Goal: Find specific fact: Locate a discrete piece of known information

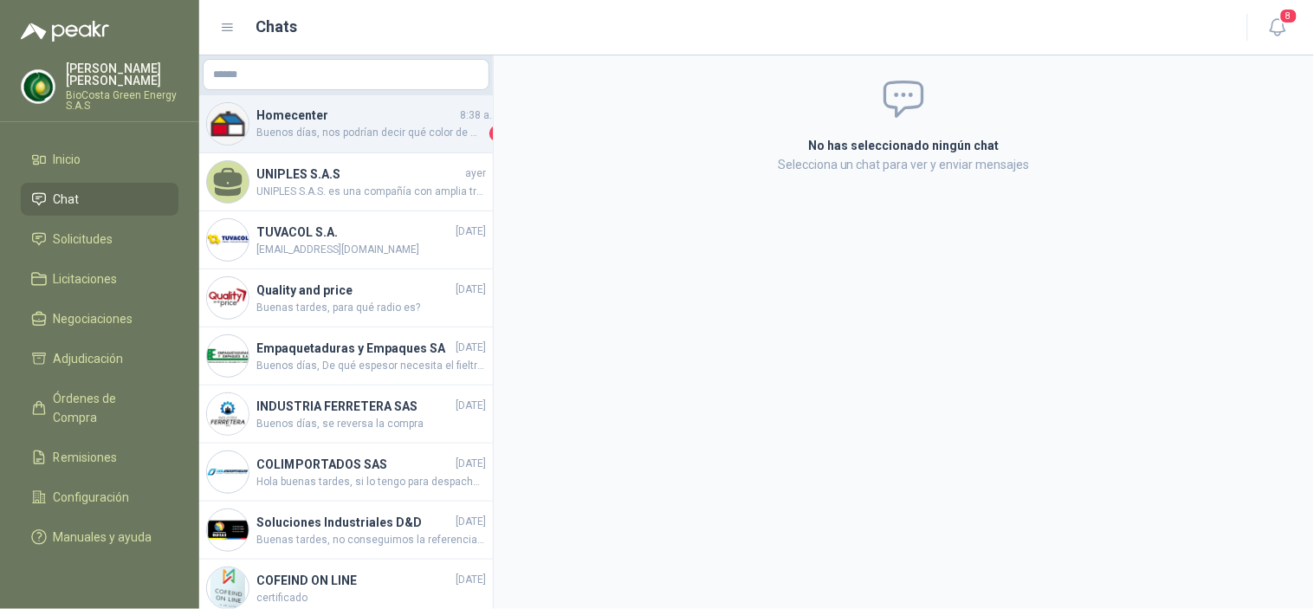
click at [319, 140] on span "Buenos días, nos podrían decir qué color de marcador están buscando por favor." at bounding box center [371, 133] width 230 height 17
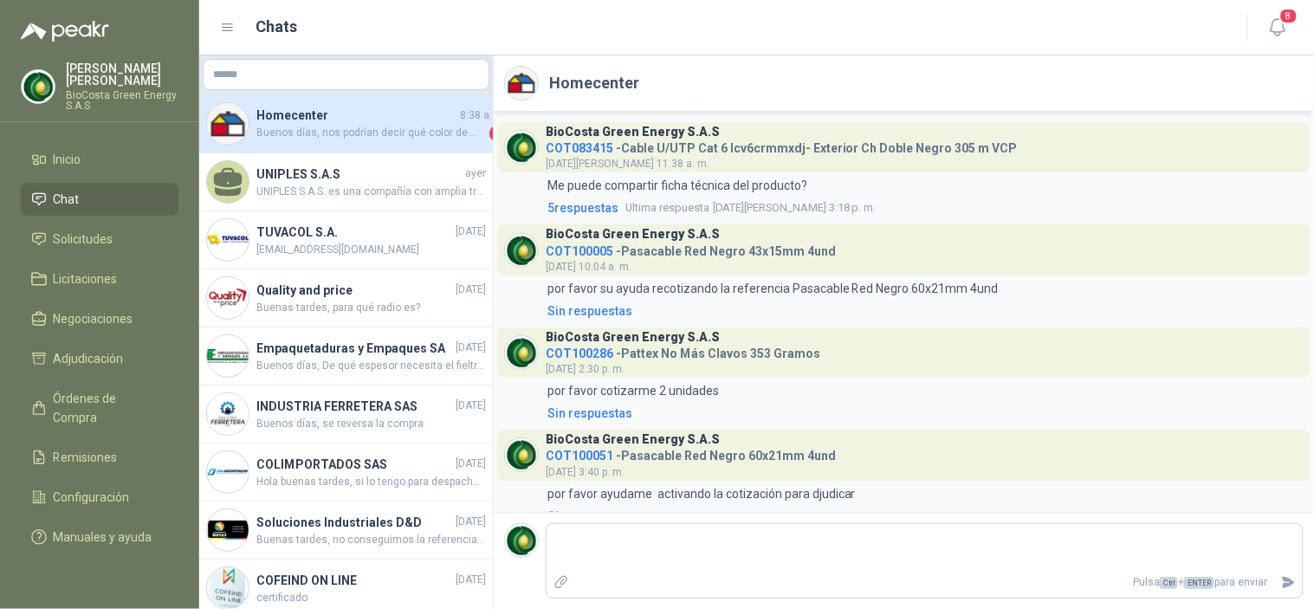
scroll to position [767, 0]
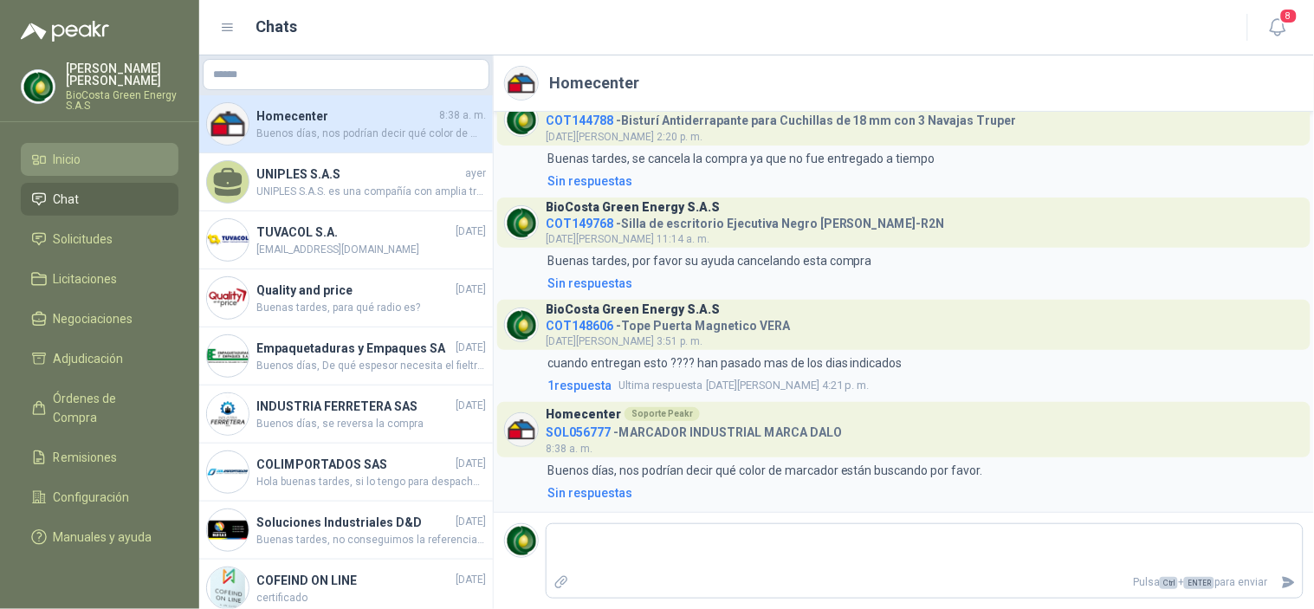
click at [88, 168] on li "Inicio" at bounding box center [99, 159] width 137 height 19
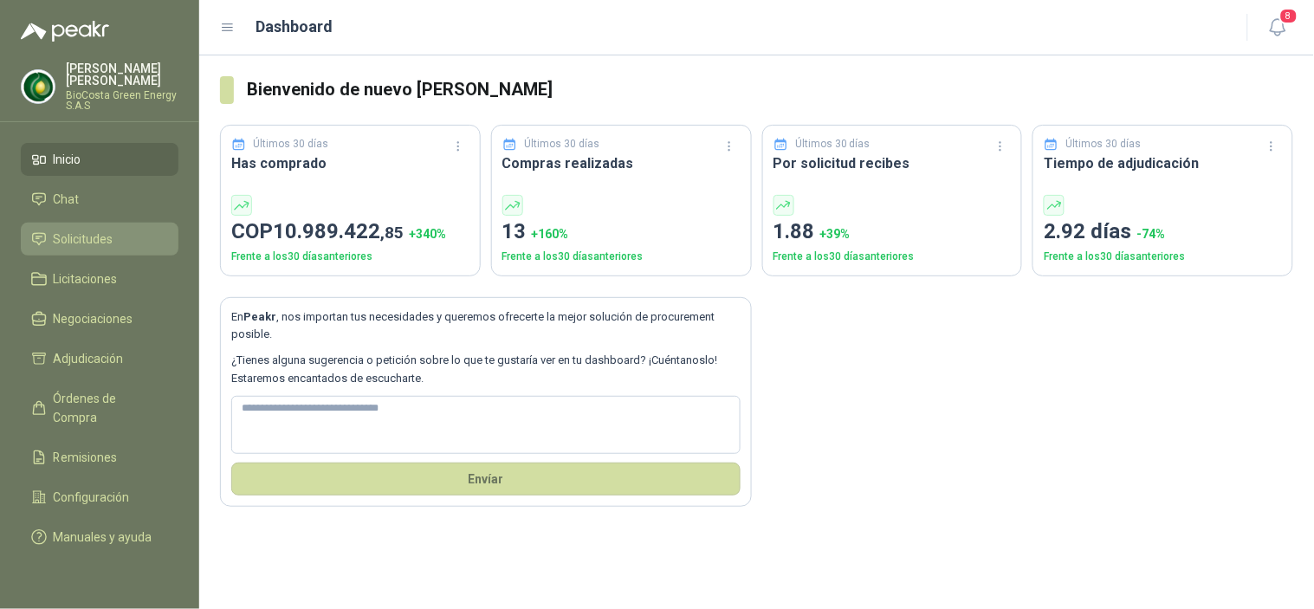
click at [107, 246] on span "Solicitudes" at bounding box center [84, 239] width 60 height 19
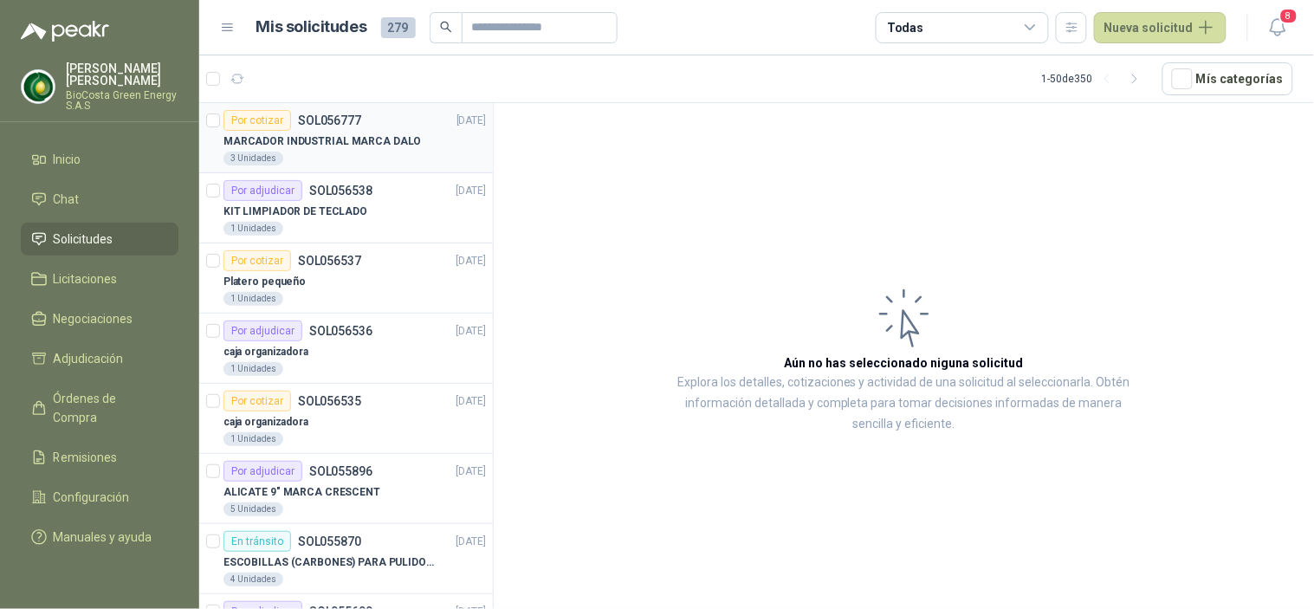
click at [360, 152] on div "3 Unidades" at bounding box center [355, 159] width 263 height 14
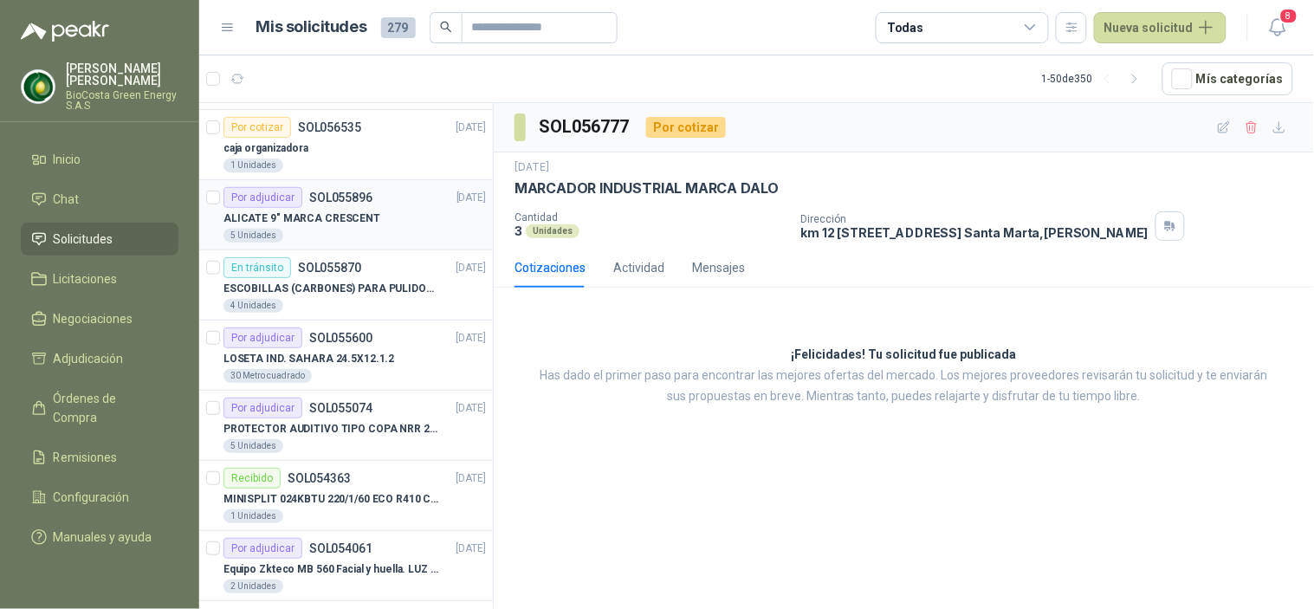
scroll to position [273, 0]
click at [373, 296] on p "ESCOBILLAS (CARBONES) PARA PULIDORA DEWALT" at bounding box center [332, 290] width 216 height 16
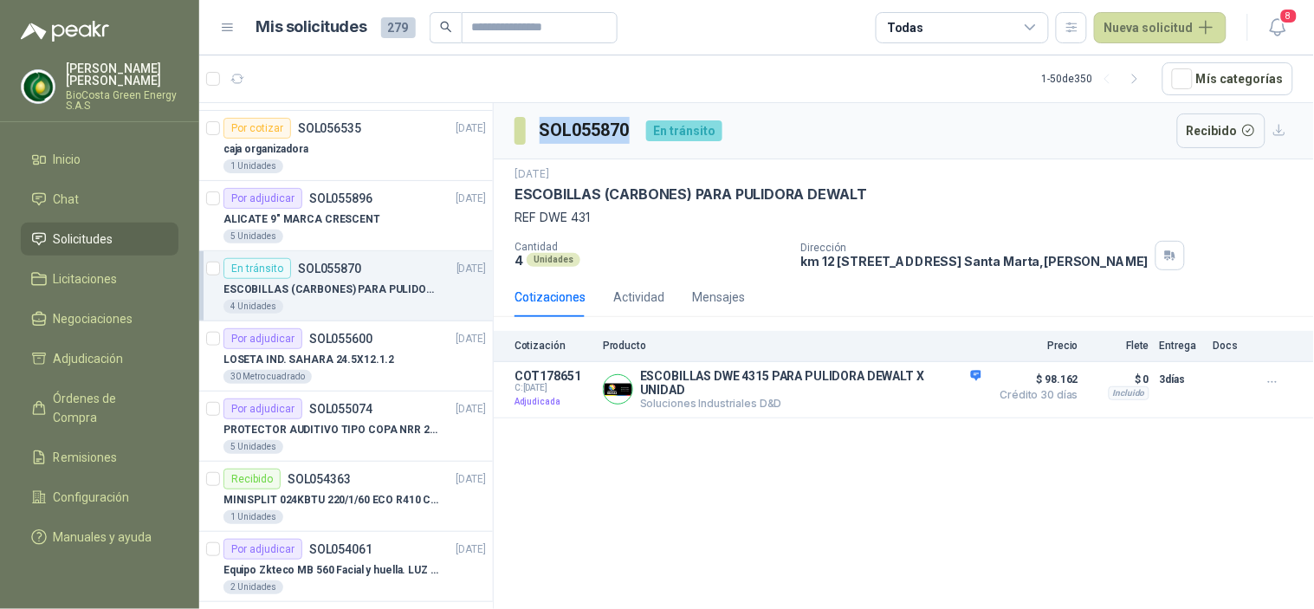
drag, startPoint x: 633, startPoint y: 137, endPoint x: 537, endPoint y: 140, distance: 96.2
click at [537, 140] on section "SOL055870" at bounding box center [574, 131] width 118 height 28
copy h3 "SOL055870"
